Goal: Information Seeking & Learning: Get advice/opinions

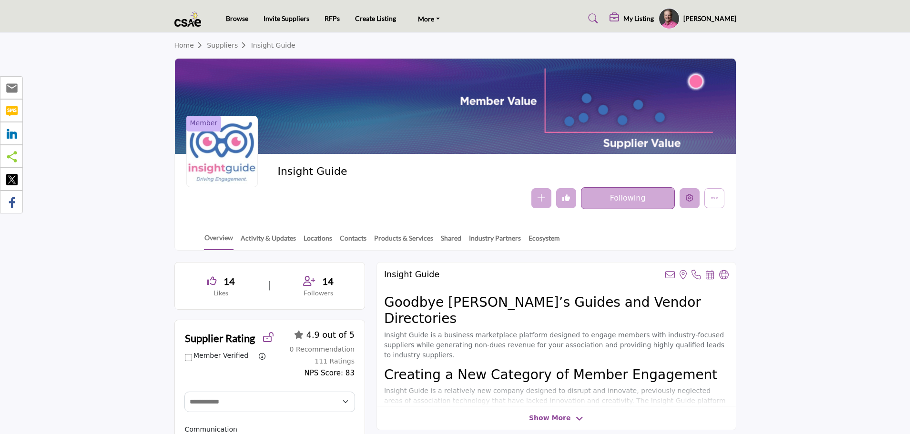
click at [685, 198] on button "Edit company" at bounding box center [690, 198] width 20 height 20
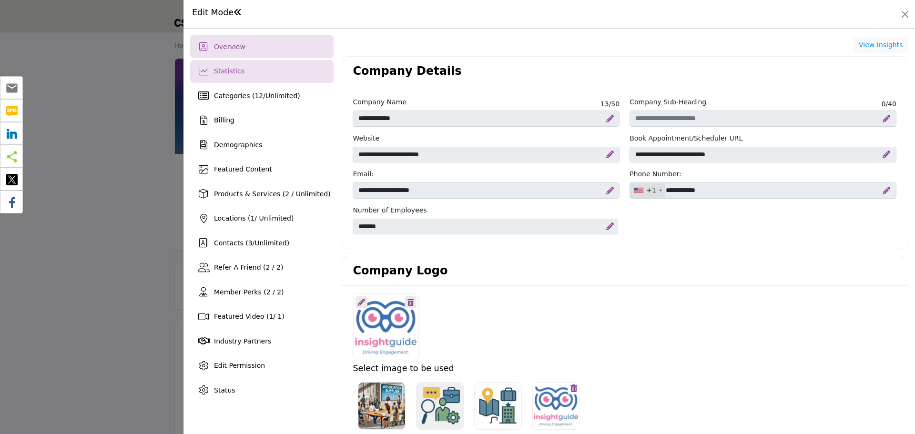
click at [293, 73] on div "Statistics" at bounding box center [261, 71] width 143 height 23
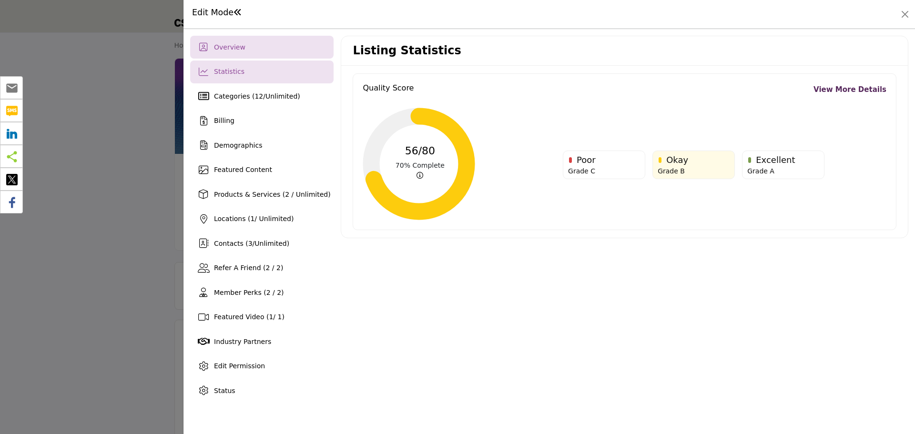
click at [274, 48] on div "Overview" at bounding box center [261, 47] width 143 height 23
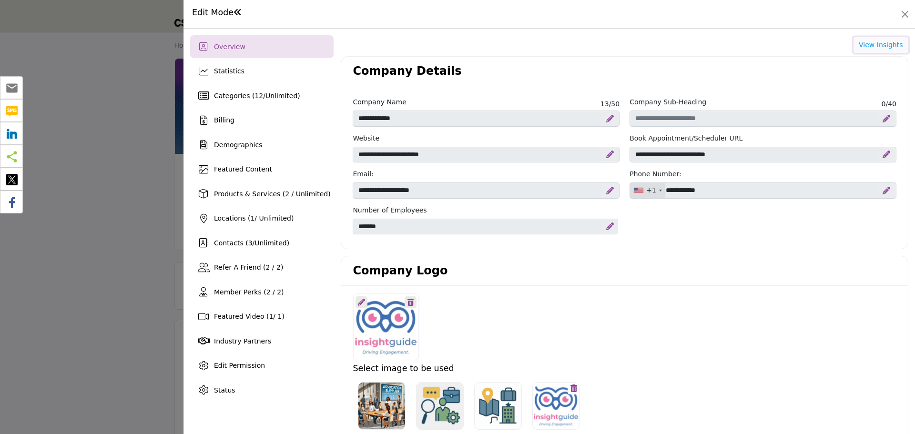
click at [873, 49] on button "View Insights" at bounding box center [880, 45] width 55 height 16
click at [903, 10] on button "Close" at bounding box center [904, 14] width 13 height 13
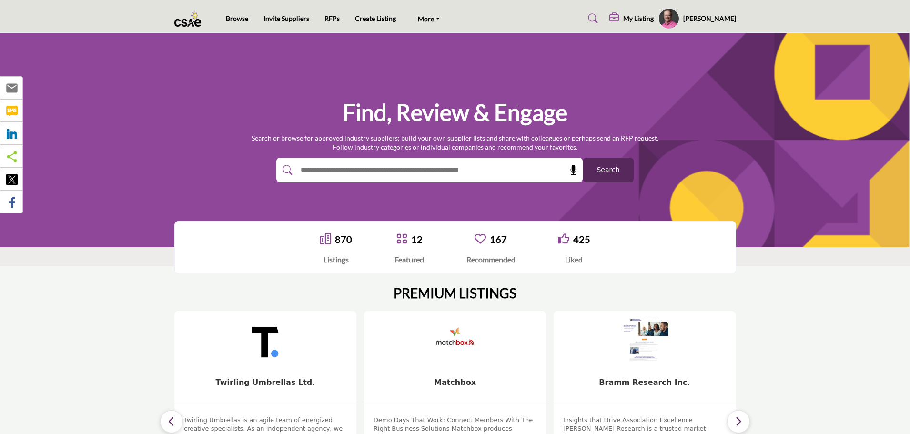
click at [609, 172] on span "Search" at bounding box center [608, 170] width 23 height 10
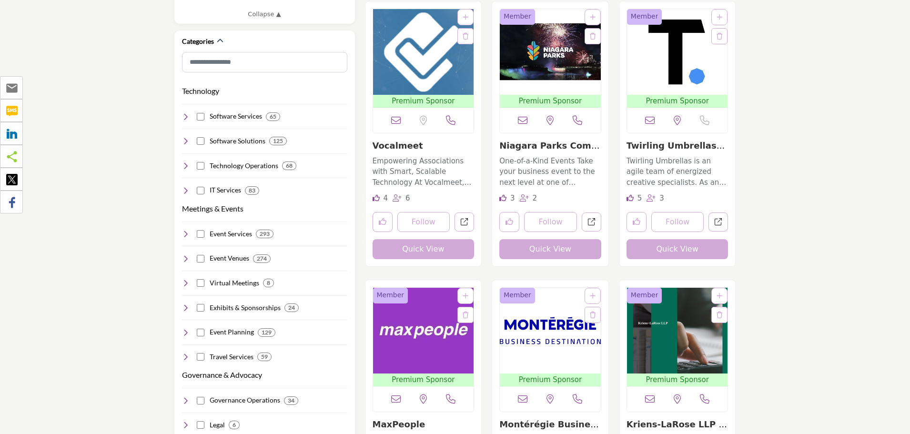
scroll to position [524, 0]
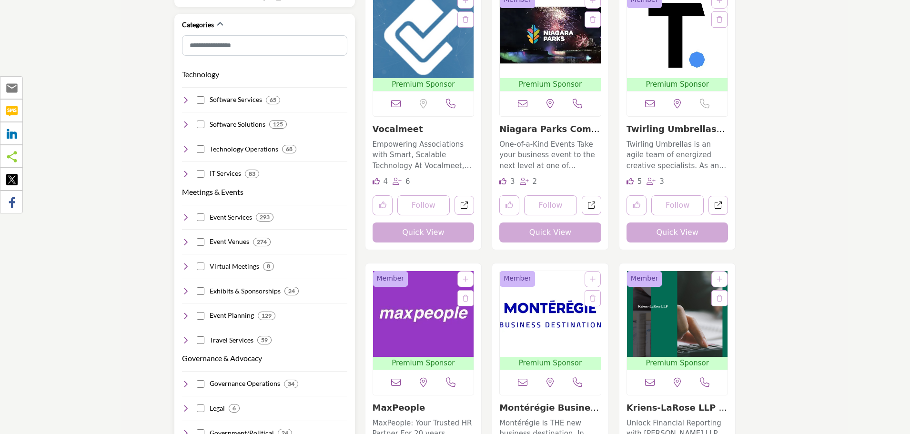
click at [186, 121] on icon at bounding box center [186, 125] width 8 height 8
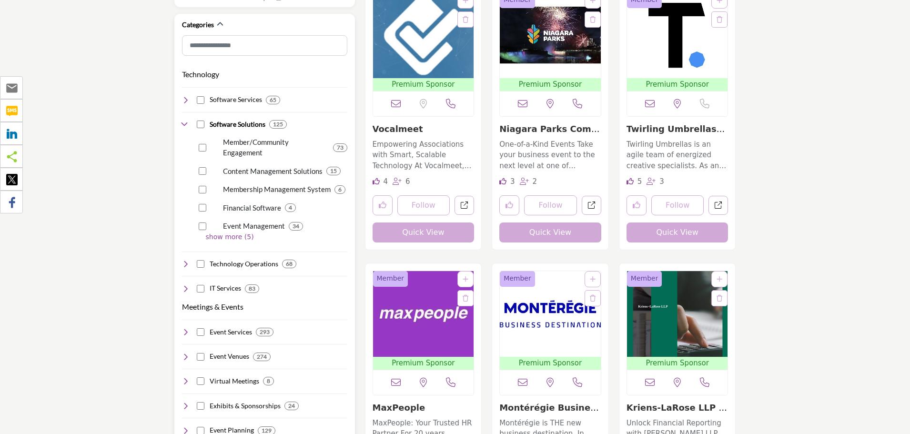
click at [221, 232] on p "show more (5)" at bounding box center [277, 237] width 142 height 10
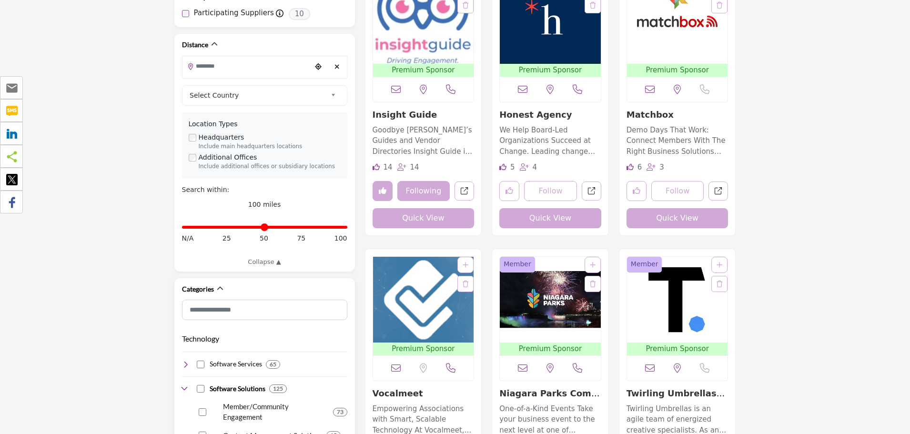
scroll to position [238, 0]
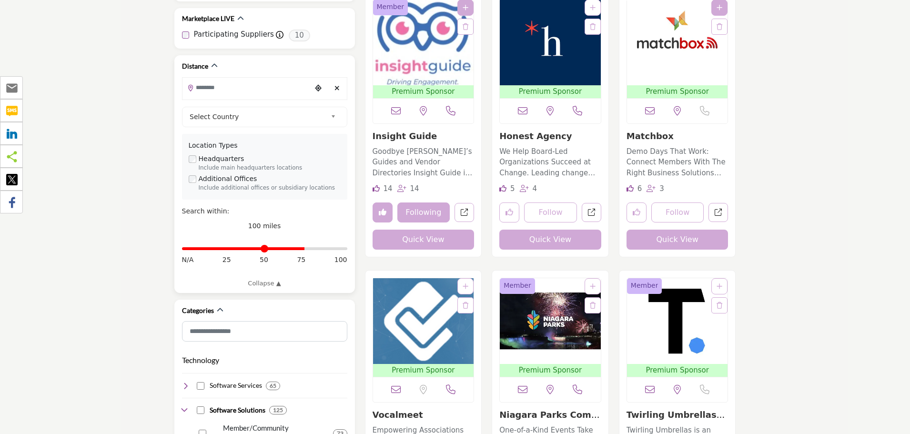
drag, startPoint x: 344, startPoint y: 237, endPoint x: 303, endPoint y: 238, distance: 41.0
type input "**"
click at [303, 248] on input "Distance in miles" at bounding box center [264, 249] width 165 height 2
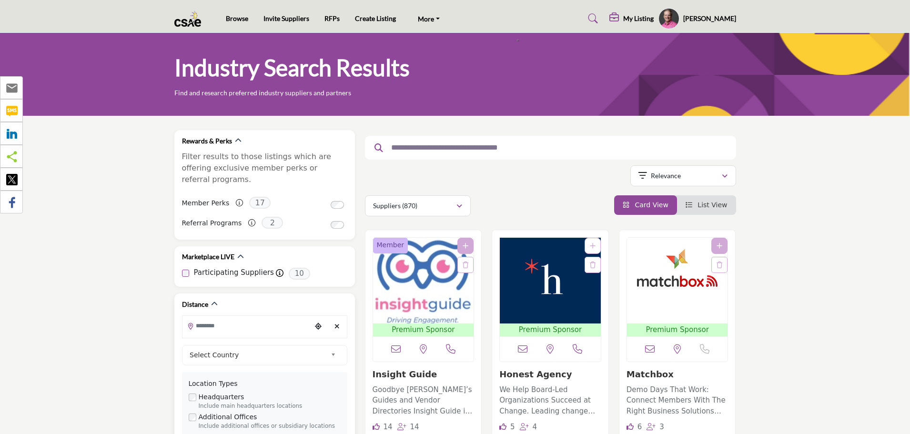
click at [232, 316] on input "Search Location" at bounding box center [247, 325] width 129 height 19
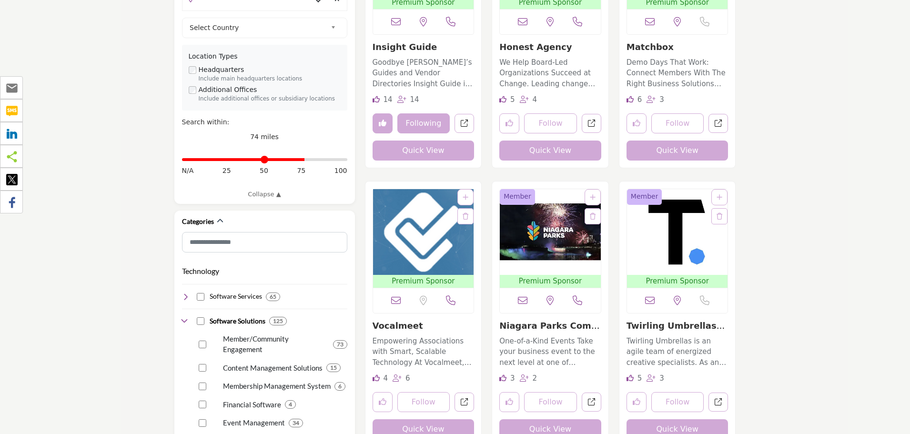
scroll to position [334, 0]
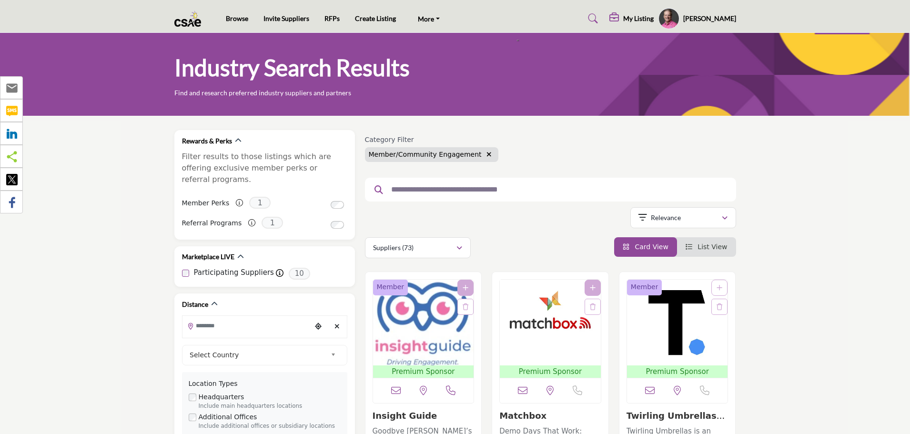
click at [652, 17] on h5 "My Listing" at bounding box center [638, 18] width 30 height 9
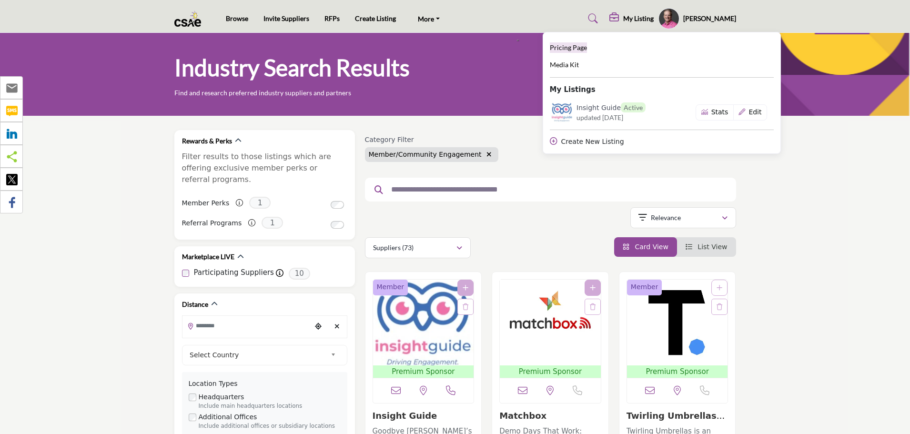
click at [587, 50] on span "Pricing Page" at bounding box center [568, 47] width 37 height 8
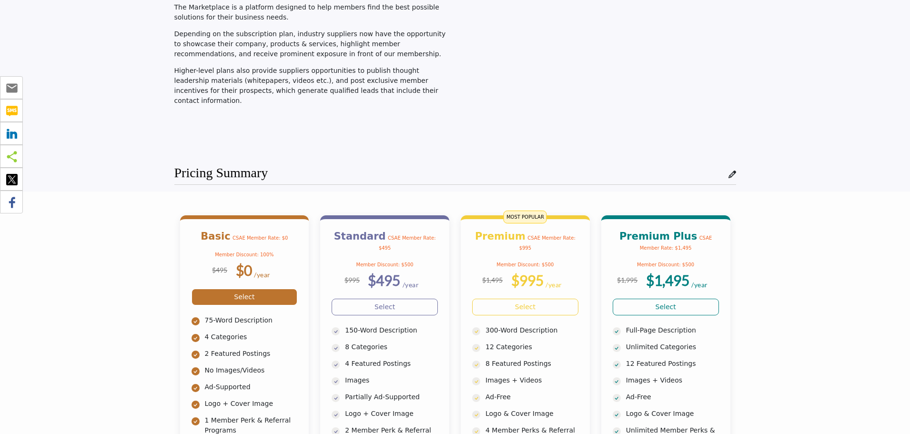
scroll to position [48, 0]
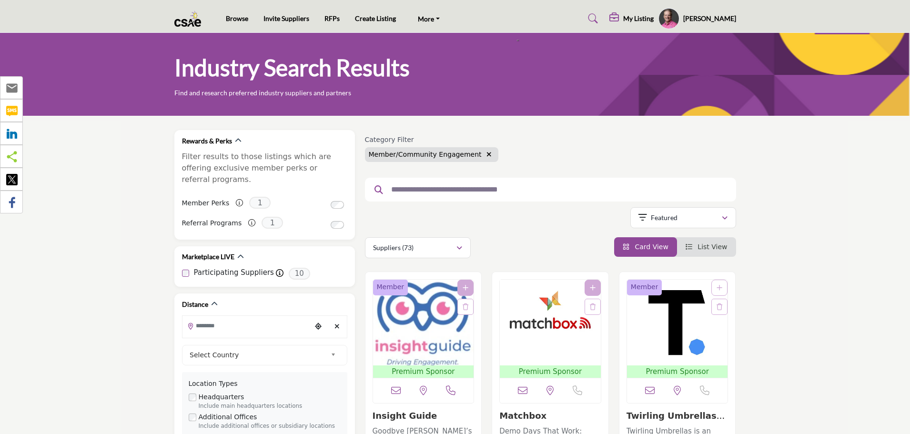
click at [518, 191] on input "text" at bounding box center [546, 189] width 321 height 12
click at [662, 215] on p "Featured" at bounding box center [664, 218] width 27 height 10
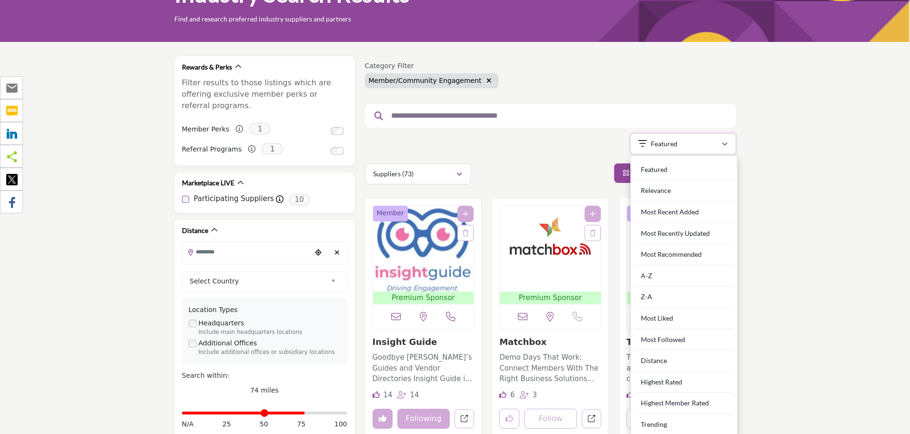
scroll to position [95, 0]
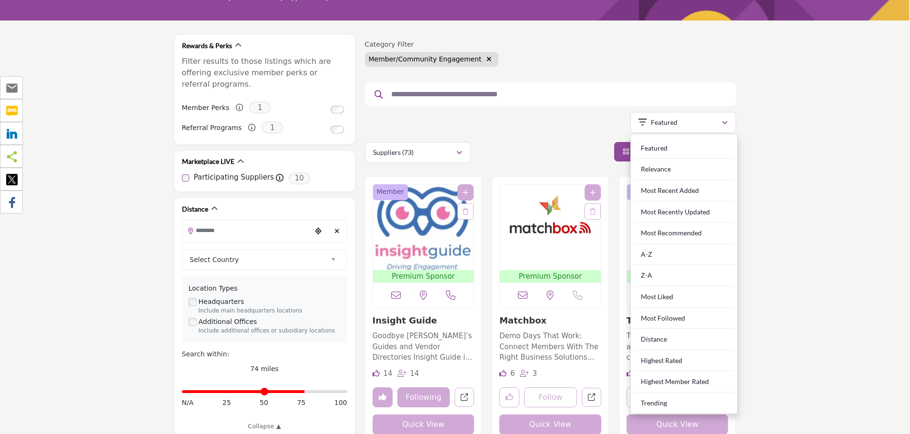
click at [534, 143] on div "Suppliers (73) All (79) Suppliers (73) Resources (1) Products (5)" at bounding box center [550, 152] width 371 height 21
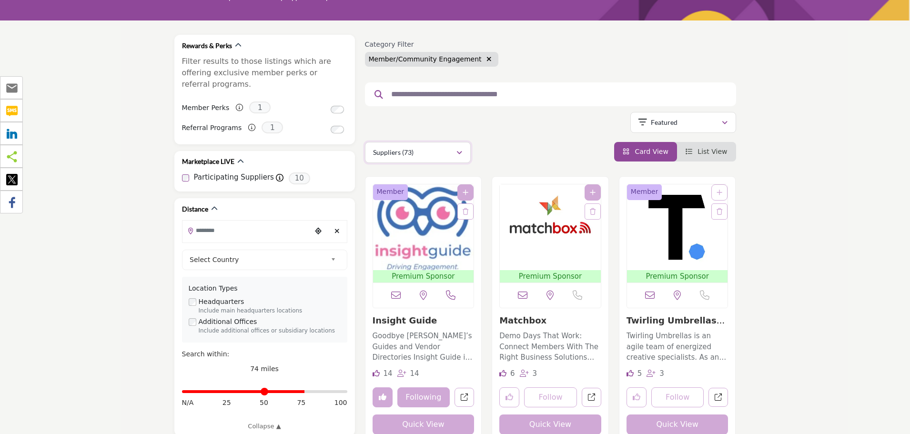
click at [459, 151] on icon "button" at bounding box center [460, 153] width 6 height 7
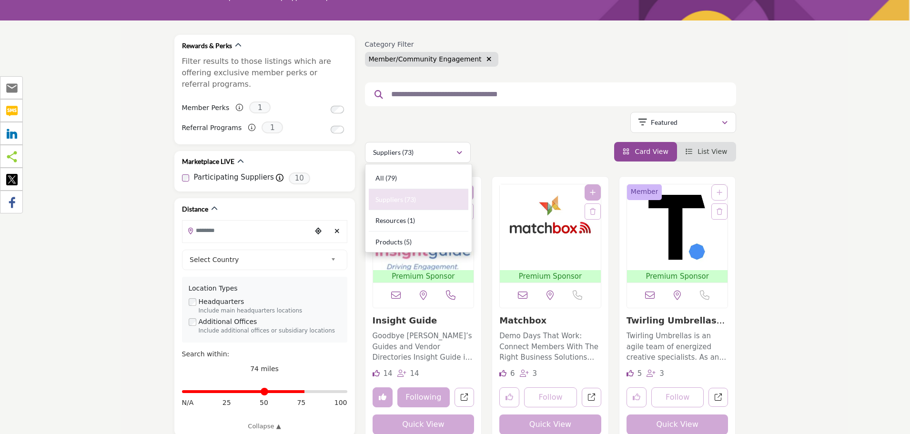
click at [500, 134] on div "Showing 21 results out of 73" at bounding box center [550, 124] width 371 height 24
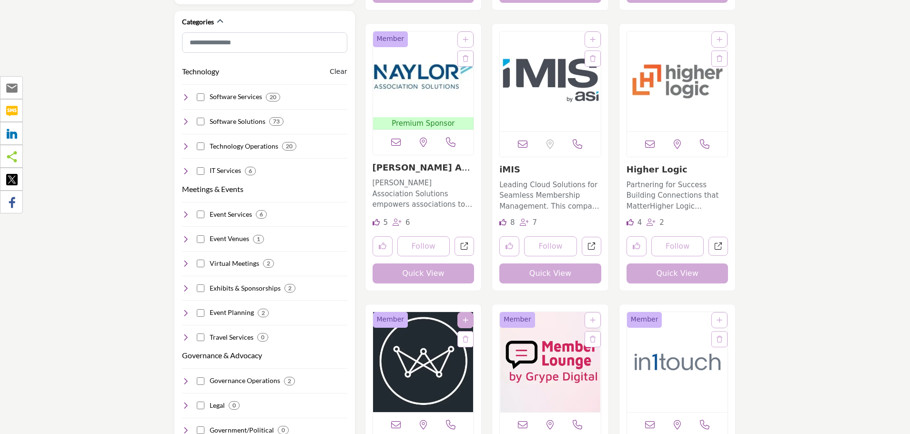
scroll to position [667, 0]
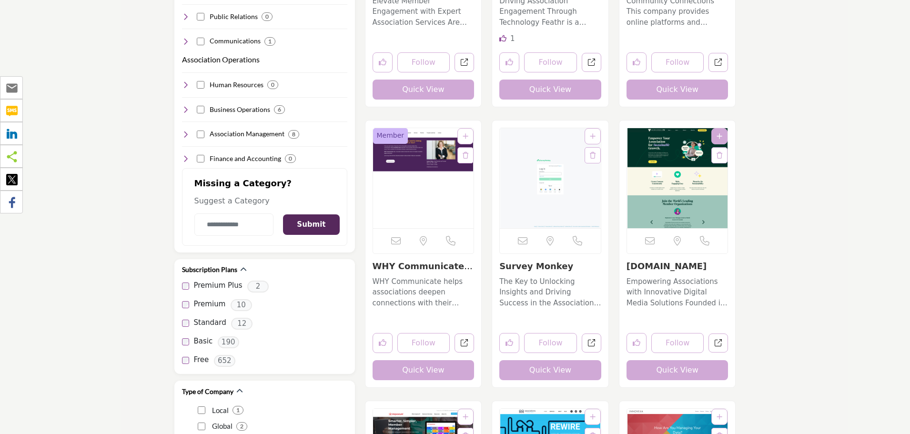
scroll to position [1334, 0]
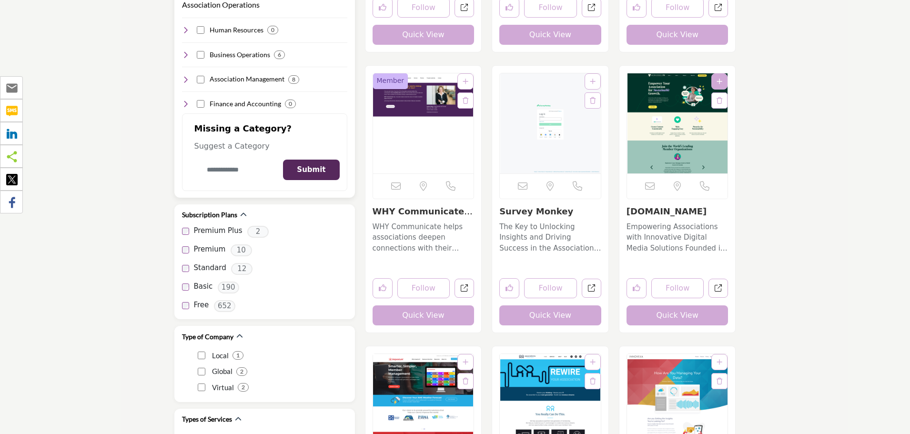
click at [232, 162] on input "Category Name" at bounding box center [234, 170] width 80 height 22
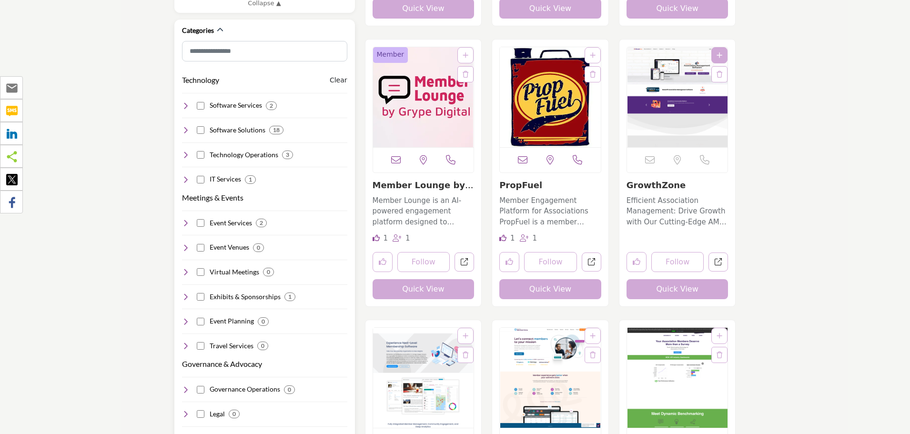
scroll to position [477, 0]
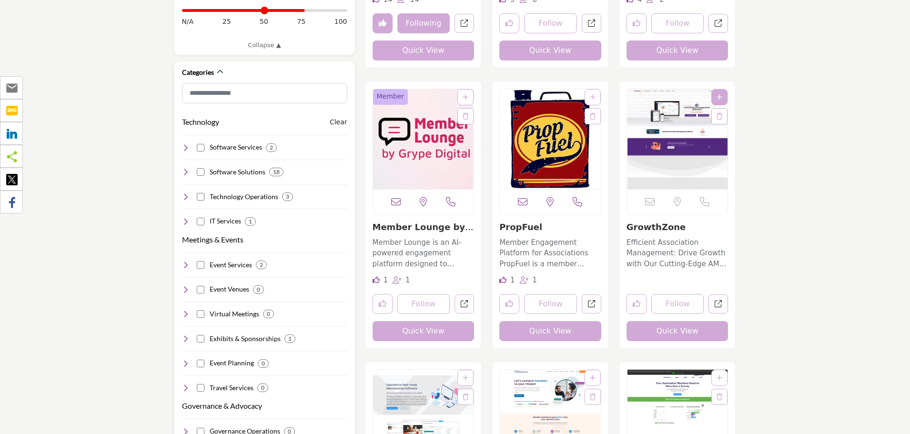
click at [183, 193] on icon at bounding box center [186, 197] width 8 height 8
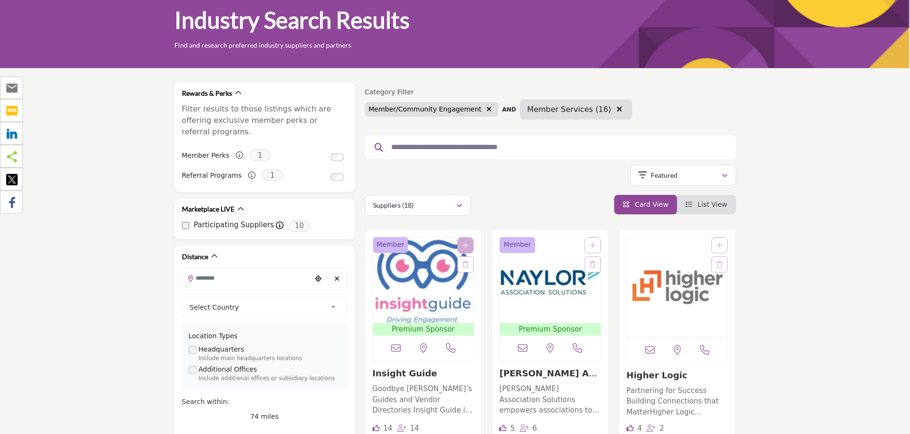
scroll to position [0, 0]
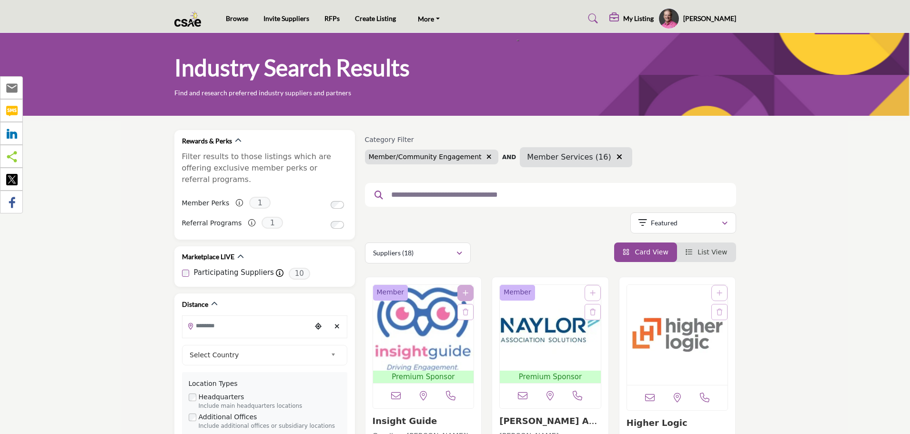
click at [573, 233] on div "Showing 18 results out of 18" at bounding box center [550, 225] width 371 height 24
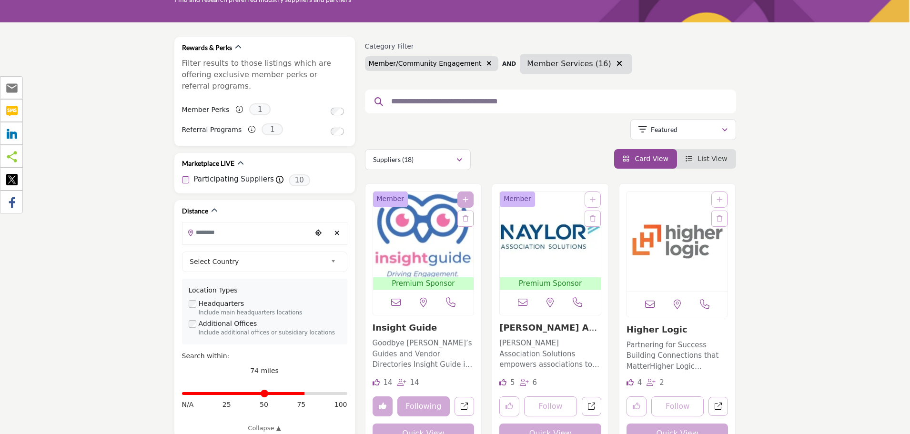
scroll to position [95, 0]
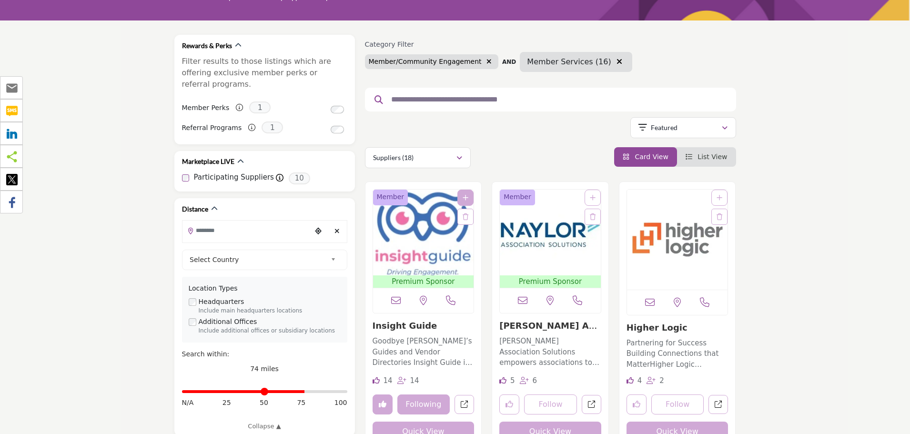
click at [719, 156] on span "List View" at bounding box center [713, 157] width 30 height 8
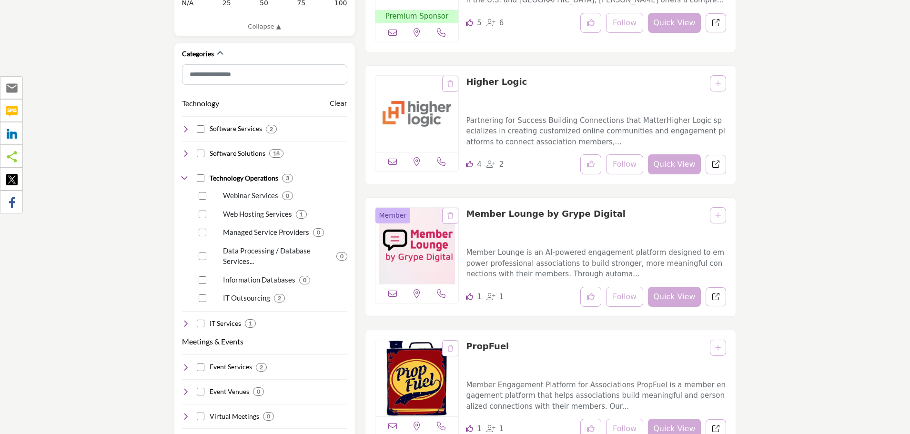
scroll to position [572, 0]
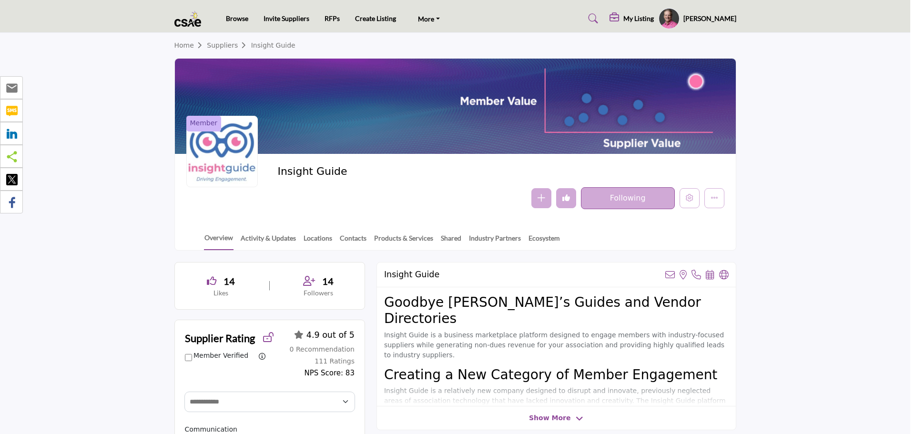
click at [759, 243] on section "Home Suppliers Insight Guide Member Insight Guide Follow Following Message Reco…" at bounding box center [455, 142] width 910 height 218
click at [909, 14] on nav "Browse Invite Suppliers RFPs Create Listing CSAE.com FAQ's" at bounding box center [455, 19] width 910 height 28
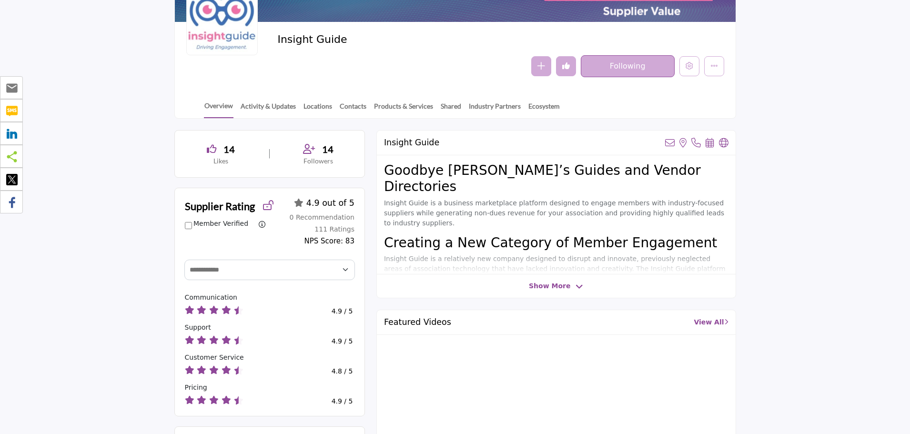
scroll to position [191, 0]
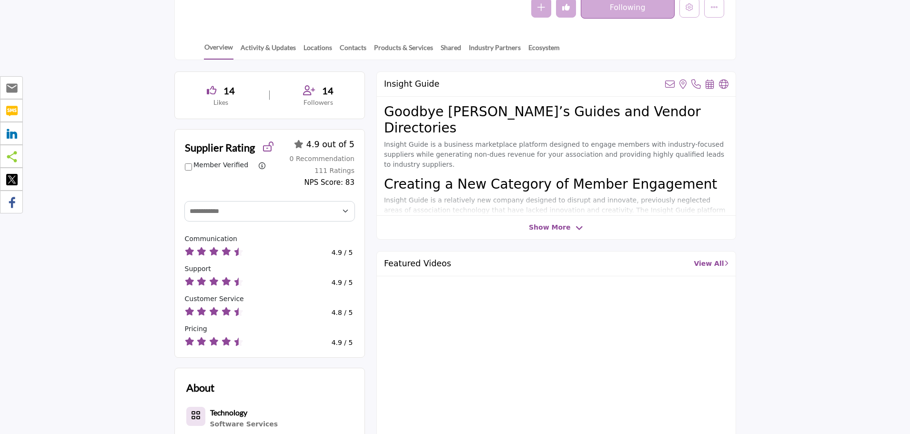
click at [555, 224] on span "Show More" at bounding box center [549, 228] width 41 height 10
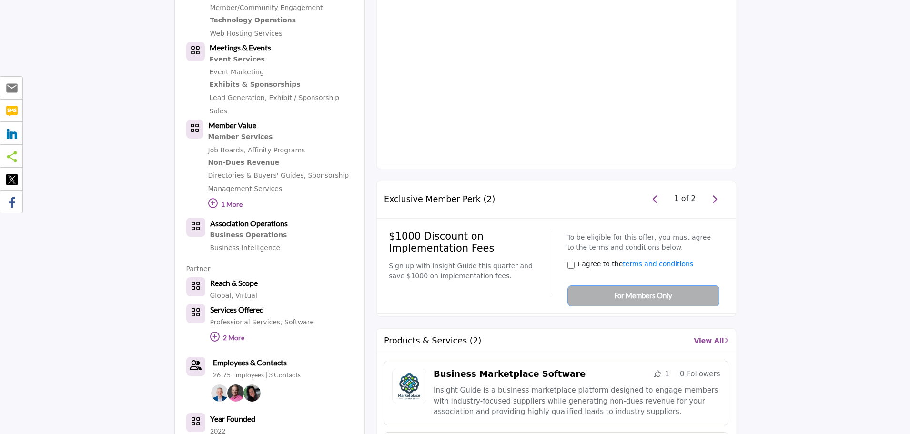
scroll to position [667, 0]
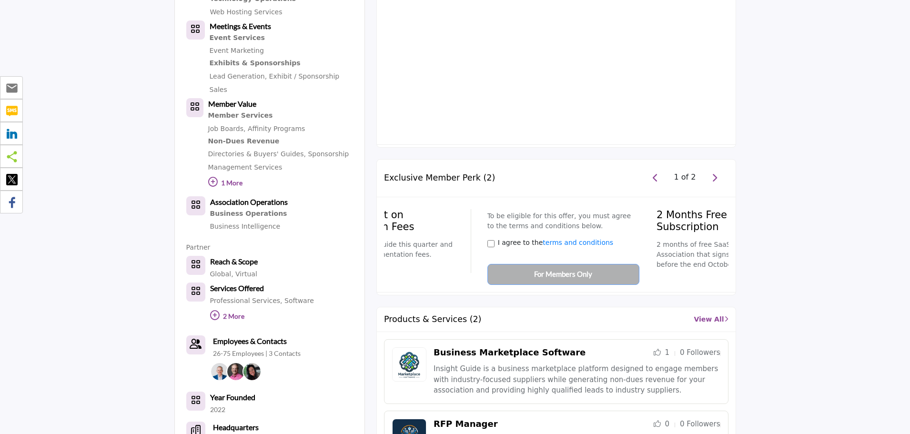
drag, startPoint x: 479, startPoint y: 209, endPoint x: 376, endPoint y: 193, distance: 104.7
click at [376, 193] on div "Exclusive Member Perk (2) 1 of 2 $1000 Discount on Implementation Fees Sign up …" at bounding box center [556, 227] width 360 height 136
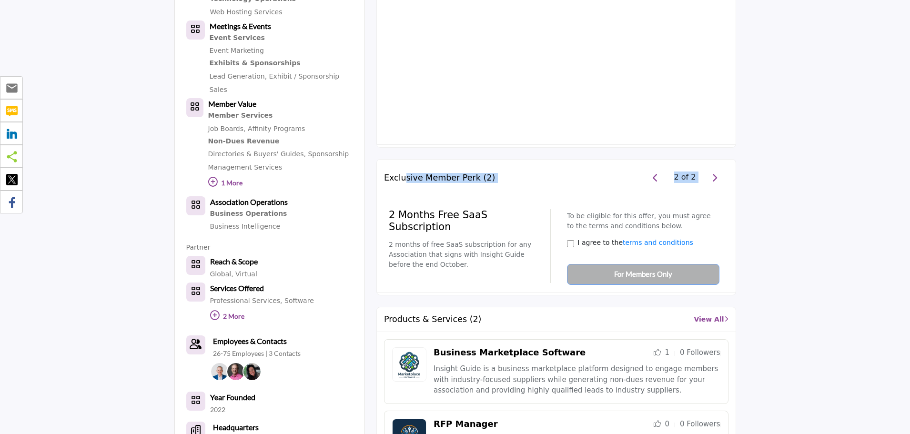
drag, startPoint x: 405, startPoint y: 132, endPoint x: 528, endPoint y: 187, distance: 135.9
click at [528, 187] on div "Exclusive Member Perk (2) 2 of 2 $1000 Discount on Implementation Fees Sign up …" at bounding box center [556, 227] width 360 height 136
click at [528, 240] on p "2 months of free SaaS subscription for any Association that signs with Insight …" at bounding box center [466, 255] width 155 height 30
click at [519, 240] on p "2 months of free SaaS subscription for any Association that signs with Insight …" at bounding box center [466, 255] width 155 height 30
click at [506, 240] on p "2 months of free SaaS subscription for any Association that signs with Insight …" at bounding box center [466, 255] width 155 height 30
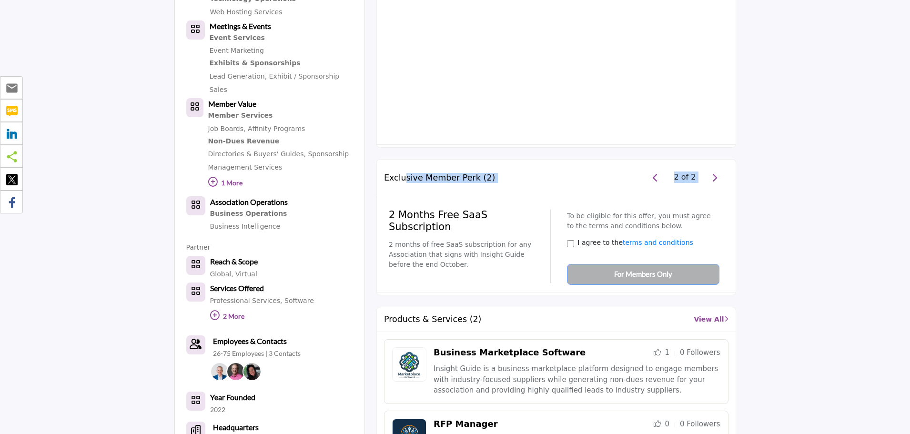
click at [499, 240] on p "2 months of free SaaS subscription for any Association that signs with Insight …" at bounding box center [466, 255] width 155 height 30
click at [499, 209] on h4 "2 Months Free SaaS Subscription" at bounding box center [466, 221] width 155 height 24
click at [474, 173] on h5 "Exclusive Member Perk (2)" at bounding box center [439, 178] width 111 height 10
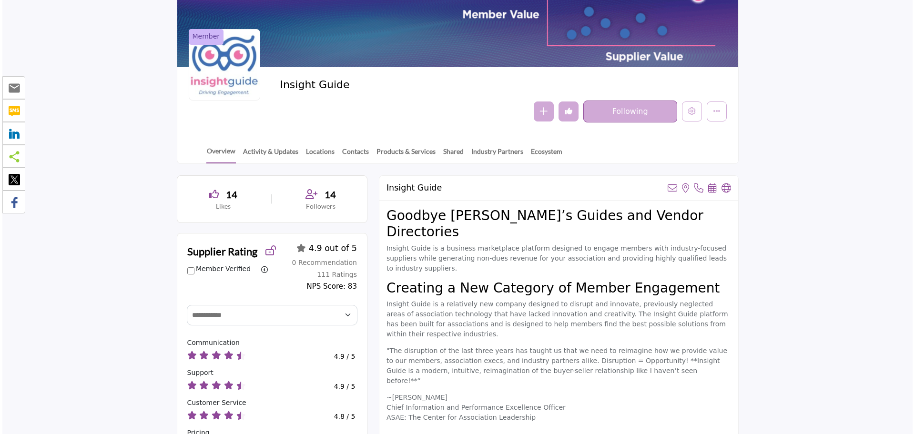
scroll to position [60, 0]
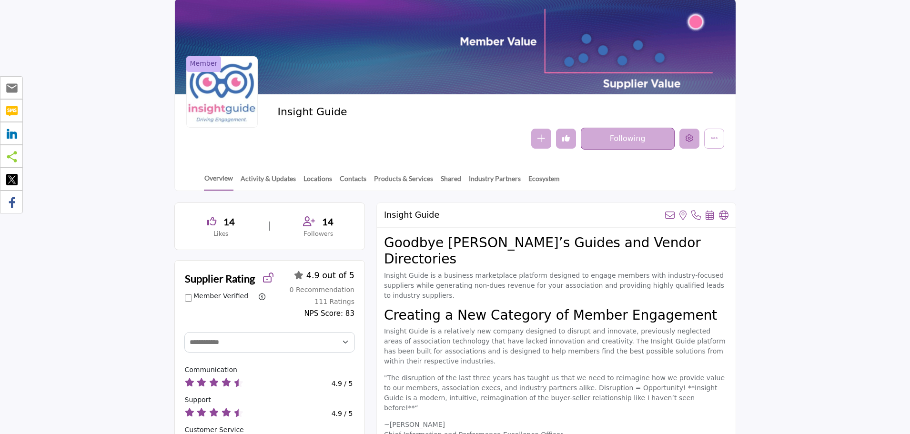
click at [690, 145] on button "Edit company" at bounding box center [690, 139] width 20 height 20
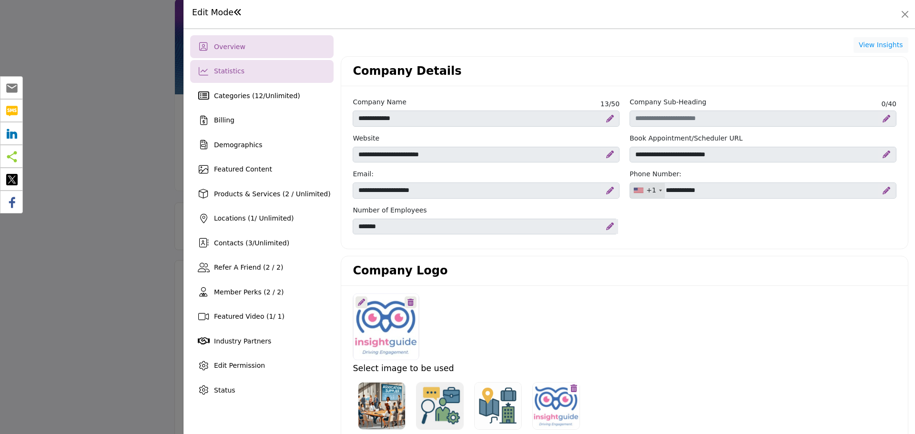
click at [235, 75] on span "Statistics" at bounding box center [229, 71] width 30 height 8
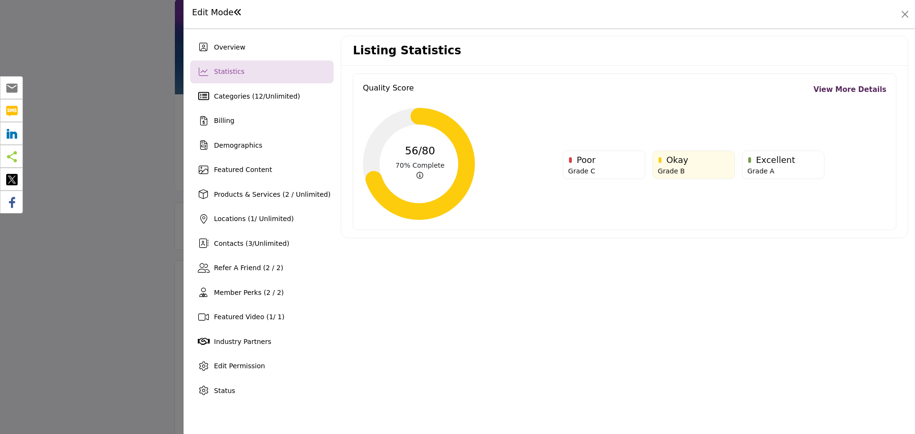
click at [862, 91] on link "View More Details" at bounding box center [849, 89] width 73 height 11
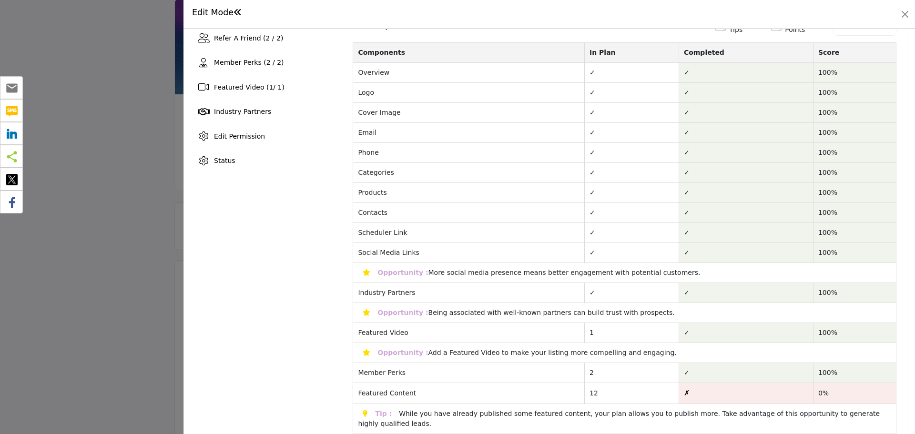
scroll to position [238, 0]
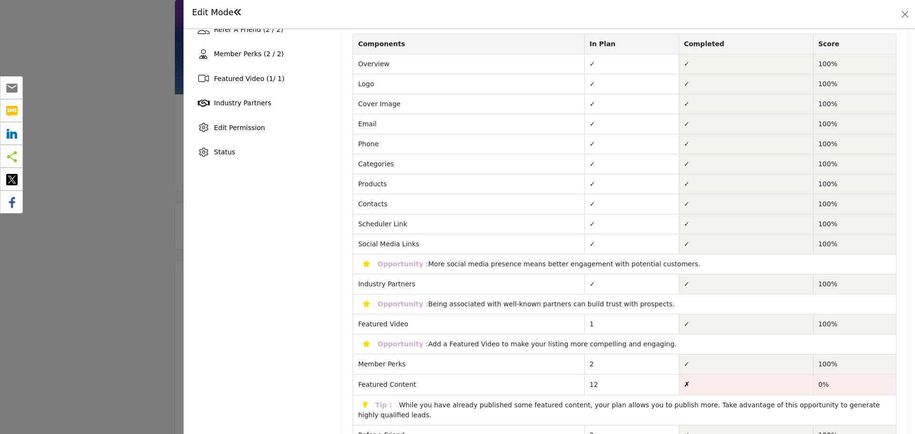
drag, startPoint x: 391, startPoint y: 264, endPoint x: 660, endPoint y: 269, distance: 268.8
click at [660, 269] on td "Opportunity : More social media presence means better engagement with potential…" at bounding box center [624, 264] width 543 height 20
click at [661, 267] on div "Opportunity : More social media presence means better engagement with potential…" at bounding box center [529, 264] width 352 height 8
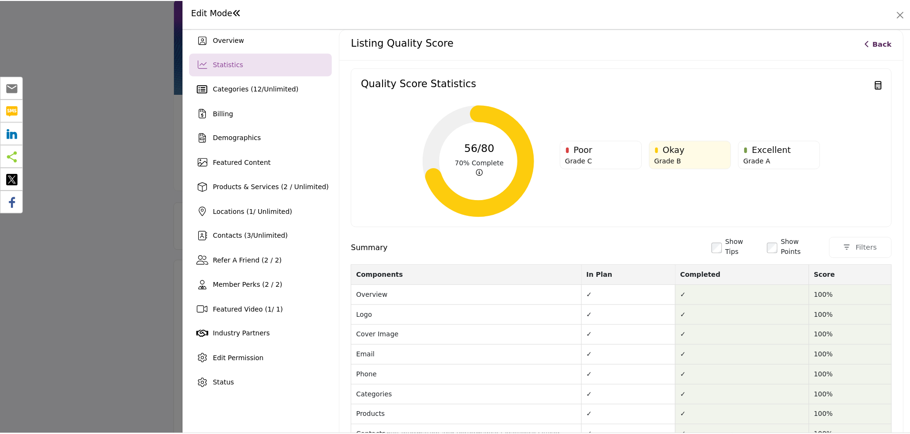
scroll to position [0, 0]
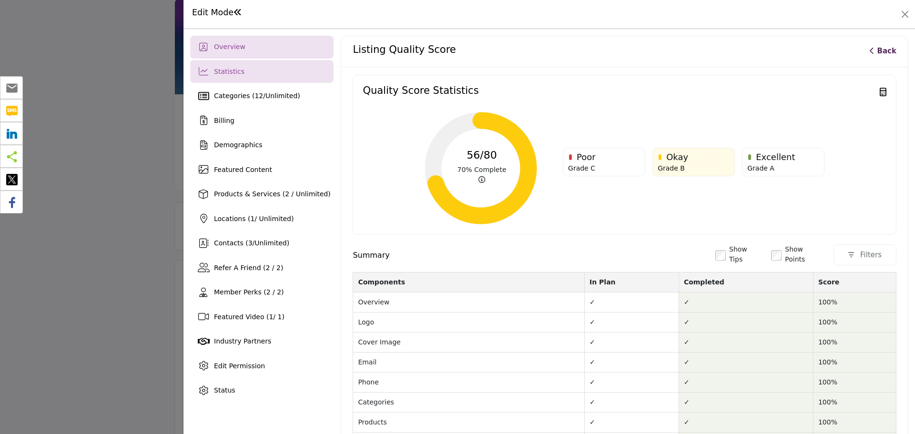
click at [234, 44] on span "Overview" at bounding box center [229, 47] width 31 height 8
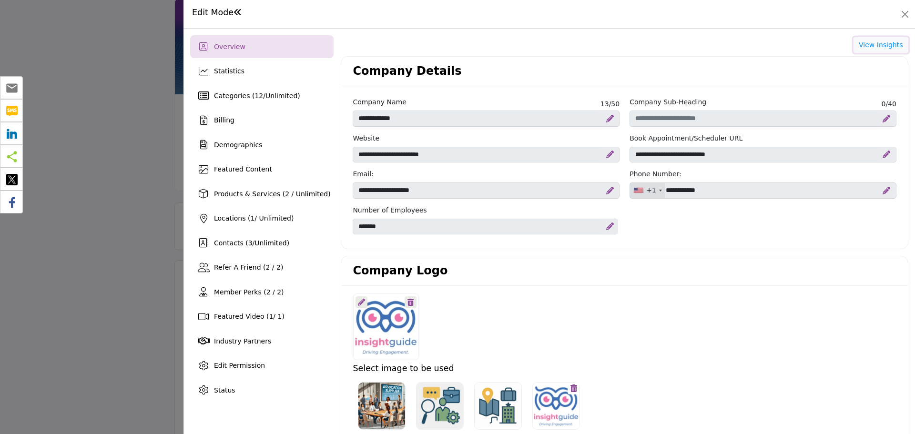
click at [886, 44] on button "View Insights" at bounding box center [880, 45] width 55 height 16
click at [905, 10] on button "Close" at bounding box center [904, 14] width 13 height 13
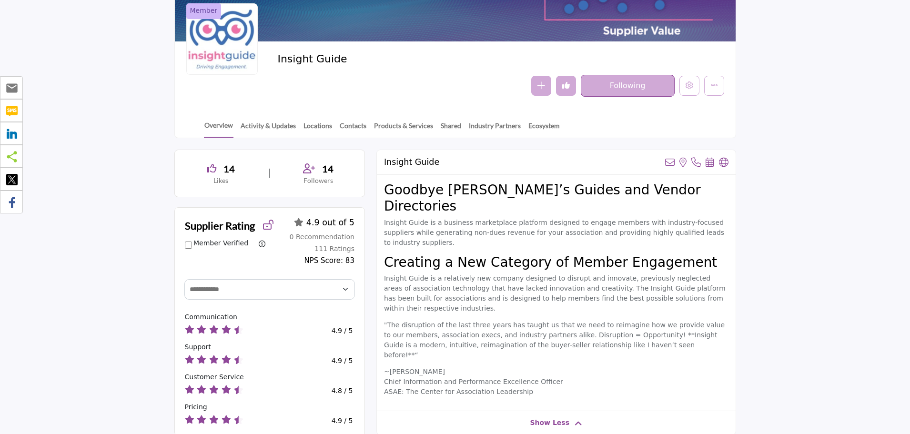
scroll to position [143, 0]
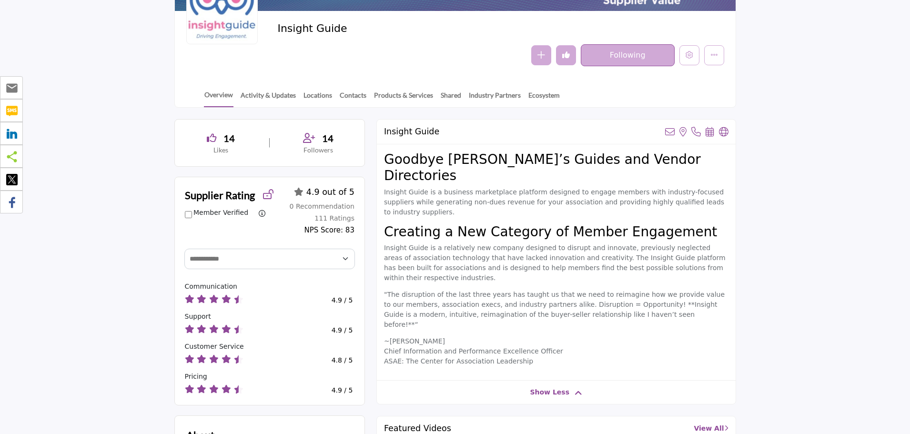
click at [566, 61] on button "Undo like" at bounding box center [566, 55] width 20 height 20
click at [566, 61] on button "Like" at bounding box center [566, 55] width 20 height 20
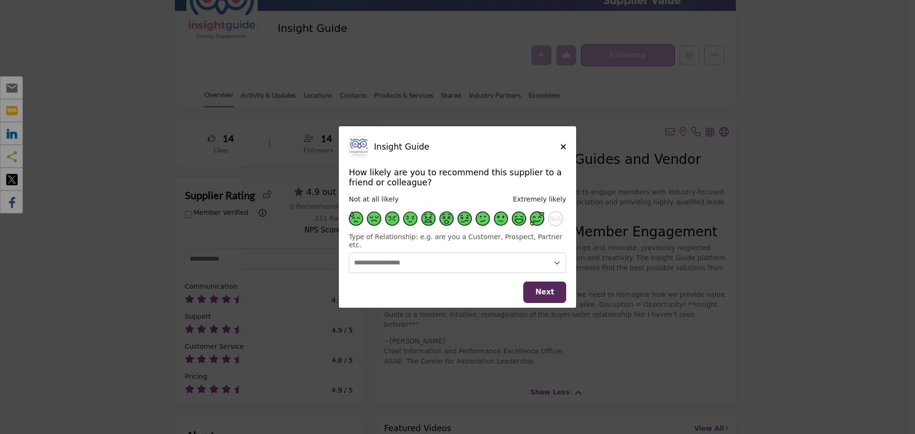
click at [534, 223] on span "Supplier Rating and Recommendation Modal for Insight Guide" at bounding box center [537, 219] width 14 height 14
click at [499, 257] on select "**********" at bounding box center [457, 263] width 217 height 20
select select "**********"
click at [349, 253] on select "**********" at bounding box center [457, 263] width 217 height 20
click at [553, 288] on span "Next" at bounding box center [544, 292] width 19 height 9
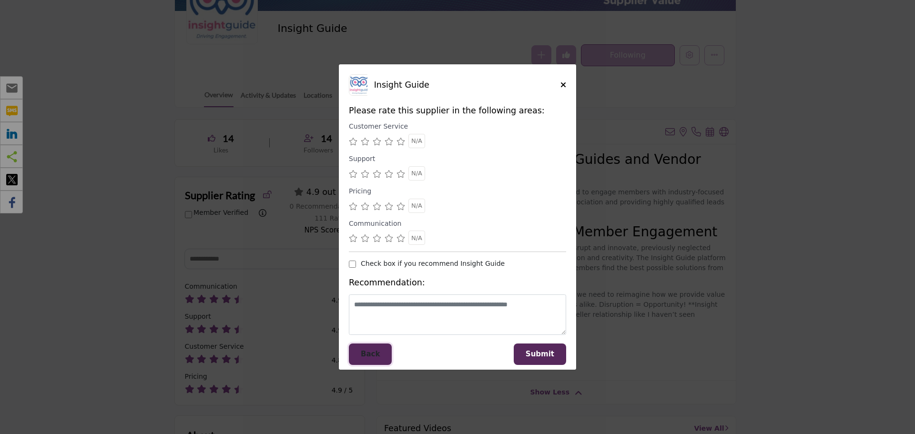
click at [382, 355] on button "Back" at bounding box center [370, 354] width 43 height 21
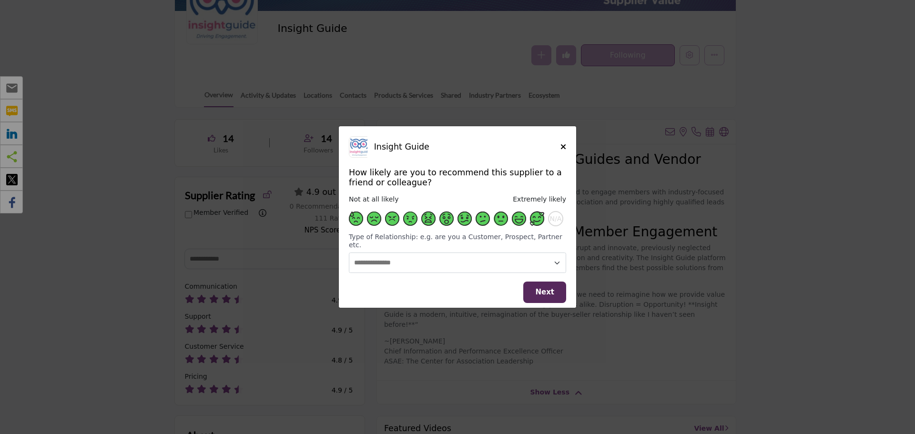
click at [375, 220] on span "Supplier Rating and Recommendation Modal for Insight Guide" at bounding box center [374, 219] width 14 height 14
click at [534, 287] on button "Next" at bounding box center [544, 292] width 43 height 21
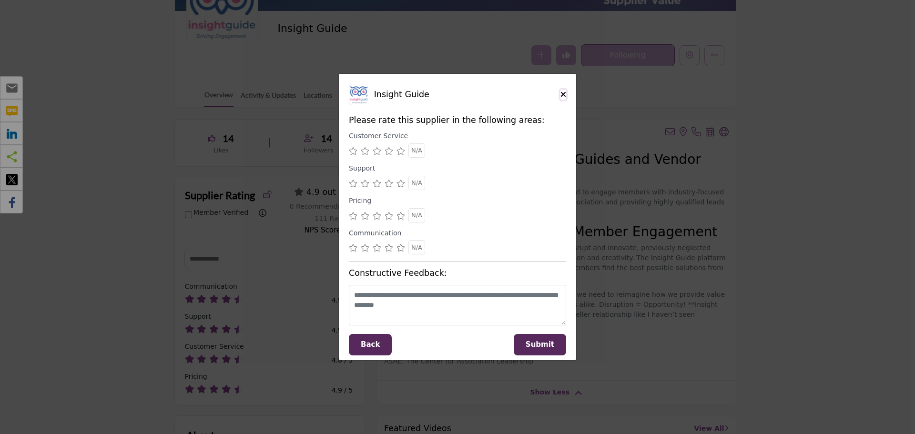
click at [561, 95] on icon "Close" at bounding box center [563, 95] width 6 height 8
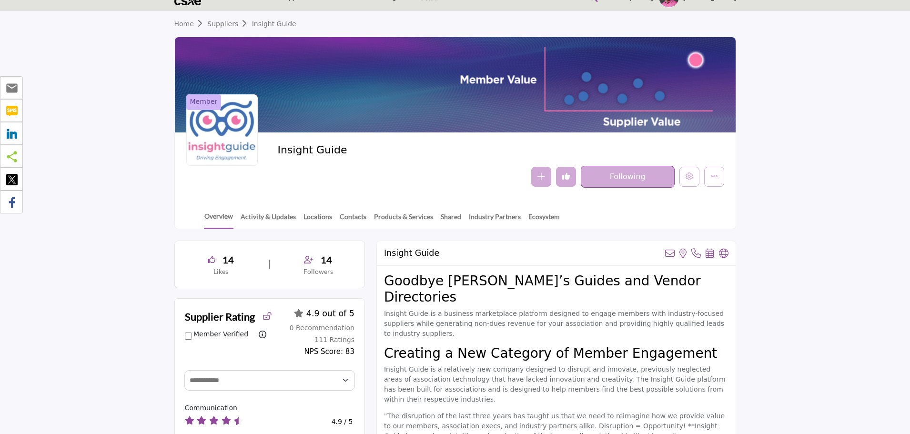
scroll to position [0, 0]
